Goal: Check status

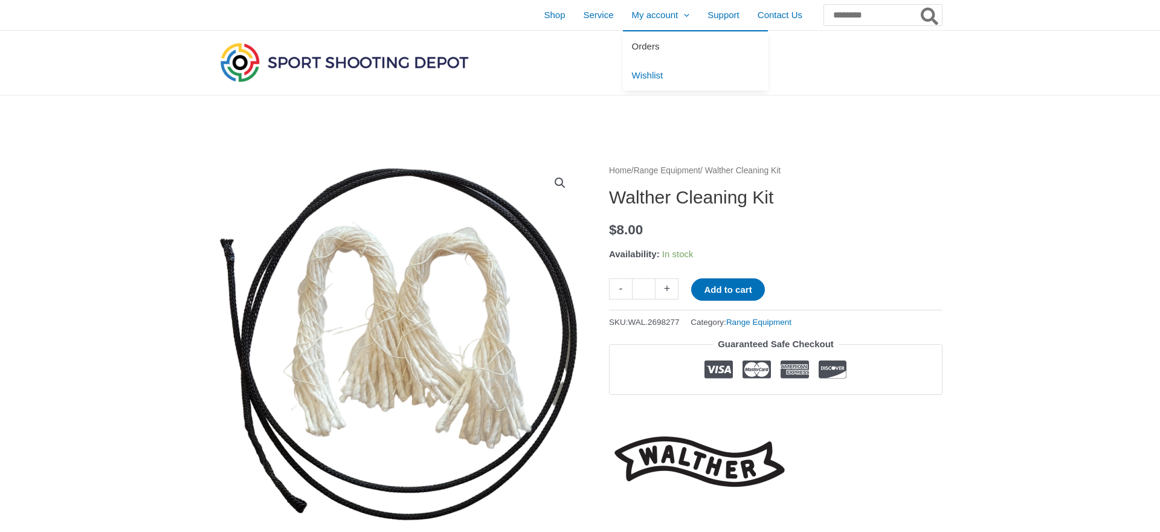
click at [623, 54] on link "Orders" at bounding box center [695, 46] width 145 height 30
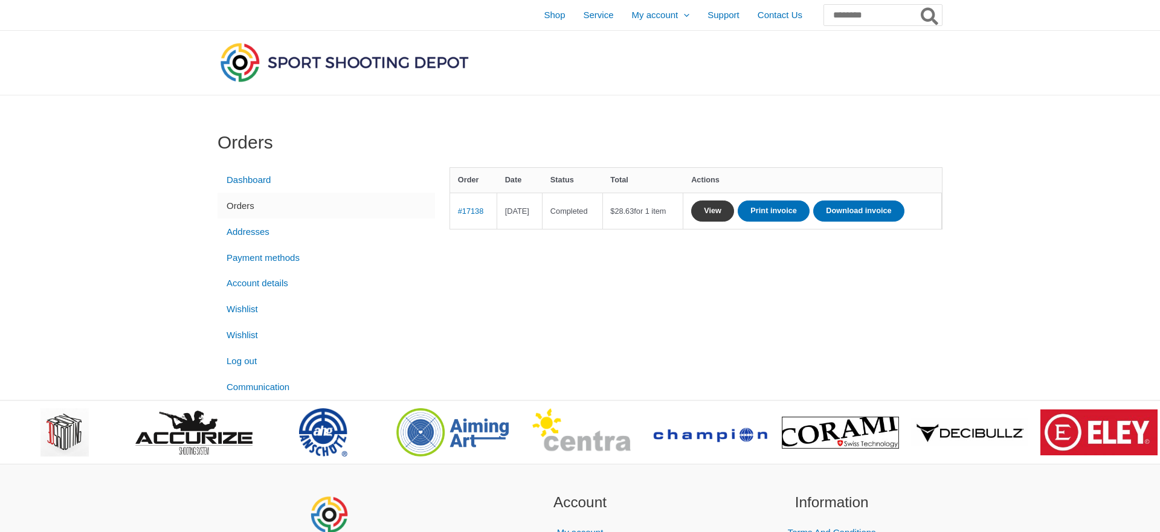
click at [734, 210] on link "View" at bounding box center [712, 211] width 43 height 21
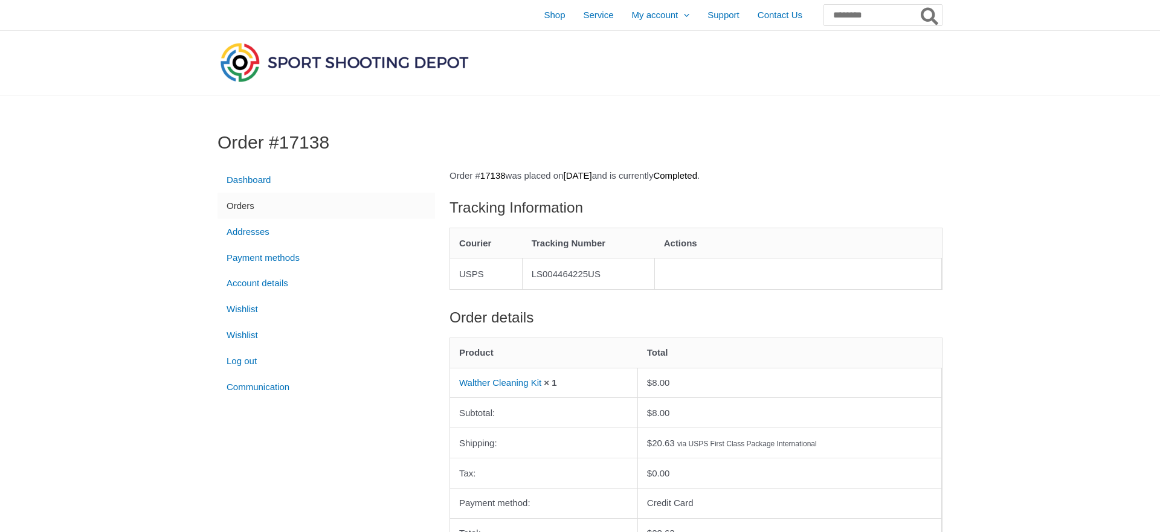
drag, startPoint x: 535, startPoint y: 271, endPoint x: 618, endPoint y: 272, distance: 83.4
click at [618, 272] on td "LS004464225US" at bounding box center [589, 273] width 132 height 31
copy td "LS004464225US"
